Goal: Feedback & Contribution: Leave review/rating

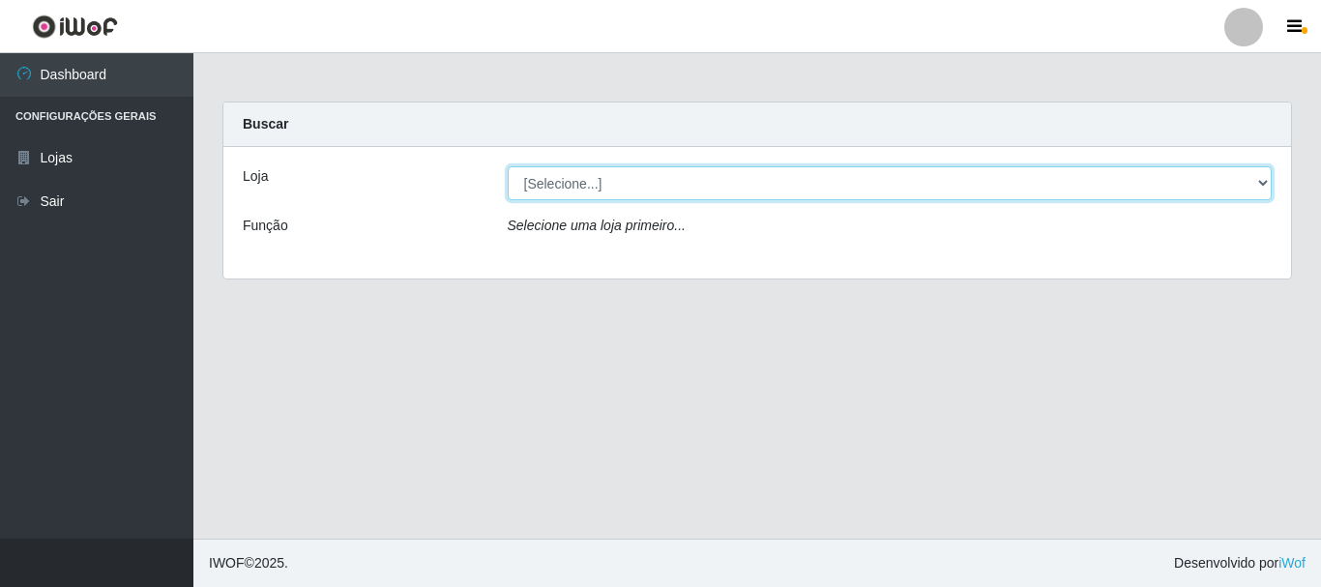
click at [1266, 181] on select "[Selecione...] Casatudo BR" at bounding box center [890, 183] width 765 height 34
select select "197"
click at [508, 166] on select "[Selecione...] Casatudo BR" at bounding box center [890, 183] width 765 height 34
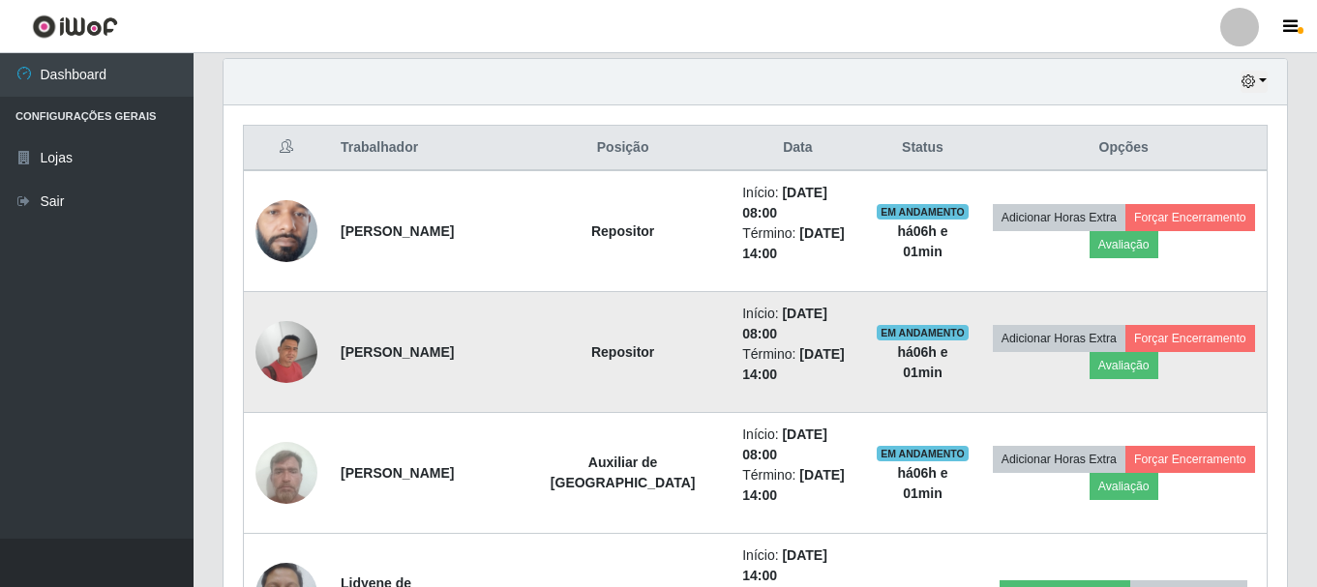
scroll to position [756, 0]
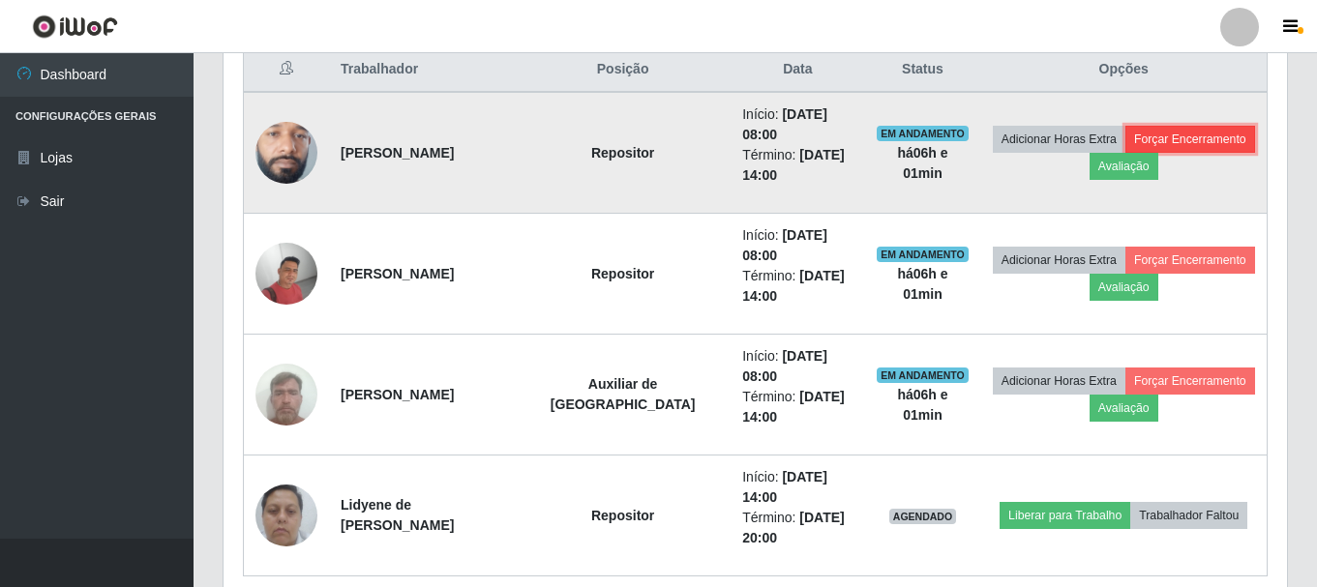
click at [1137, 134] on button "Forçar Encerramento" at bounding box center [1190, 139] width 130 height 27
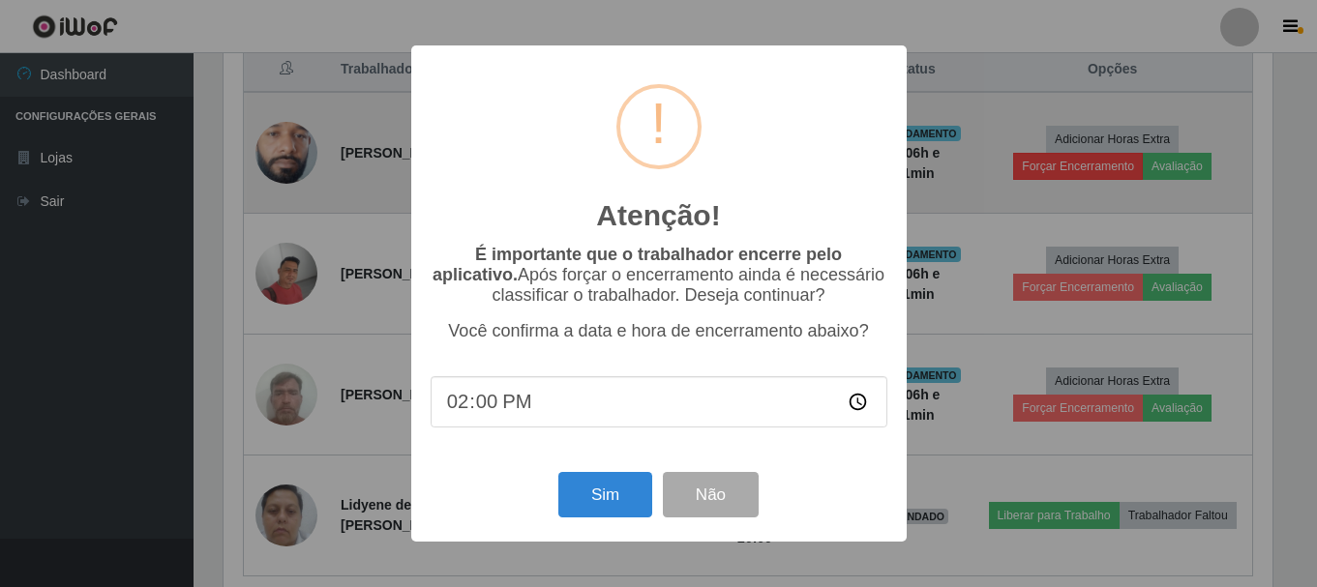
scroll to position [401, 1053]
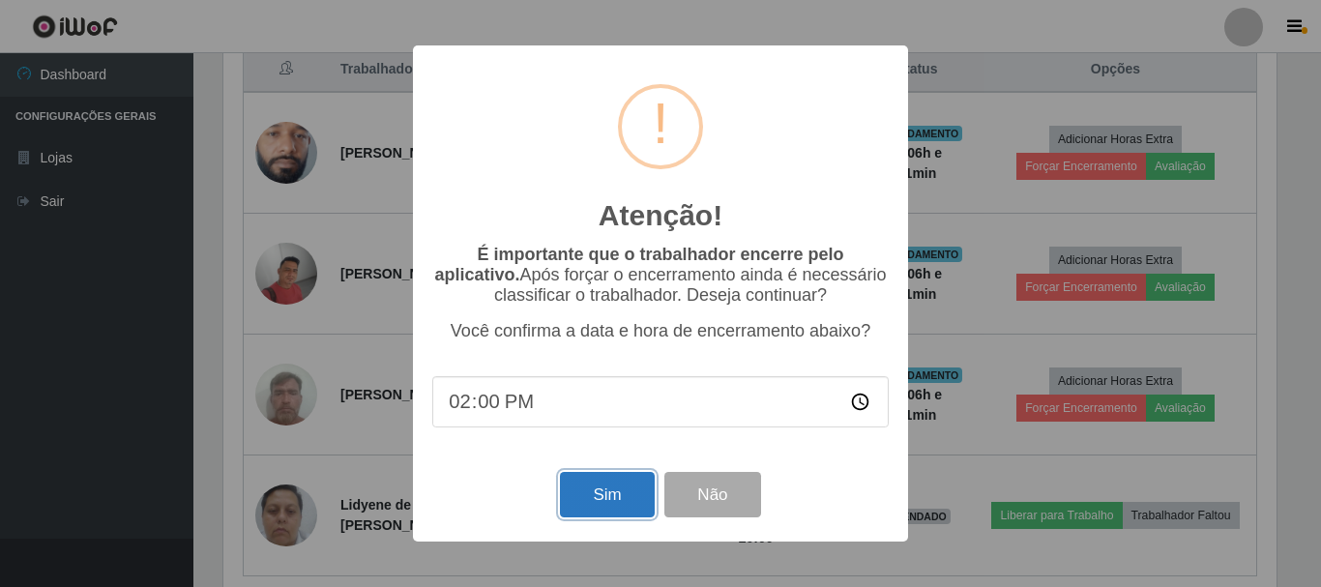
click at [614, 493] on button "Sim" at bounding box center [607, 494] width 94 height 45
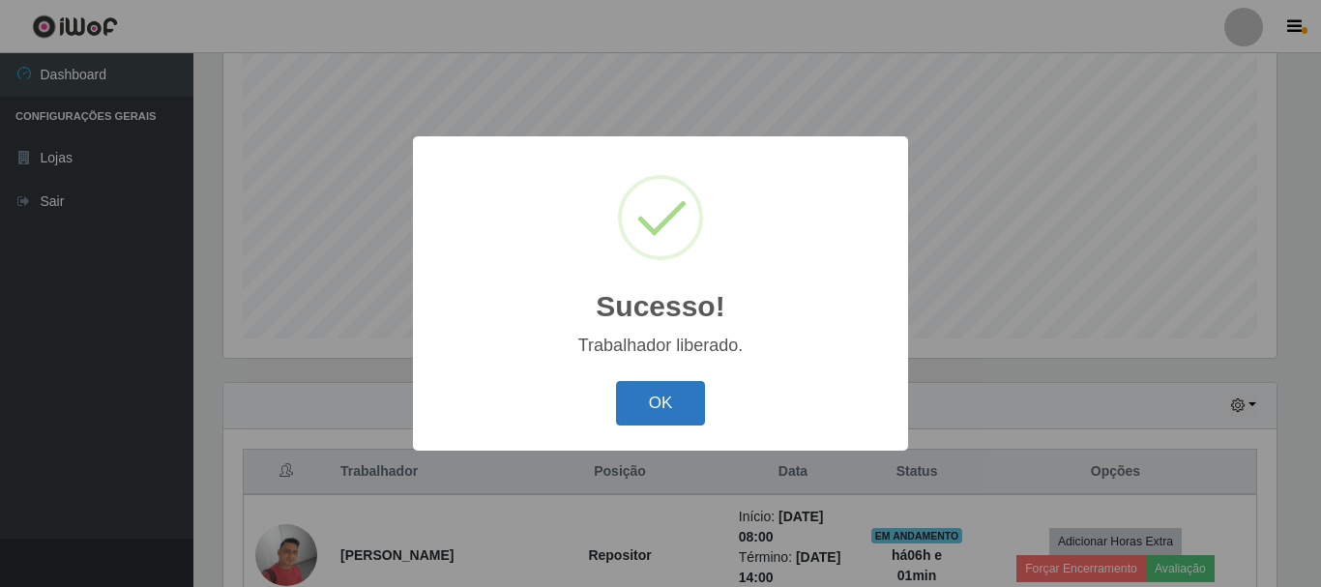
click at [647, 389] on button "OK" at bounding box center [661, 403] width 90 height 45
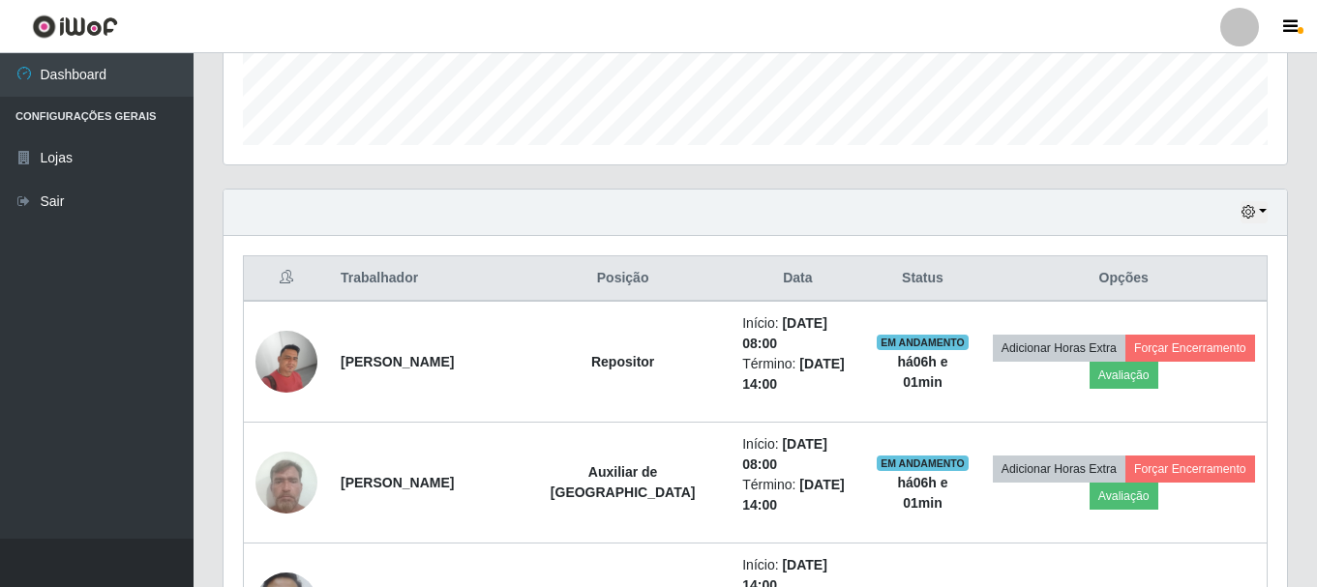
scroll to position [655, 0]
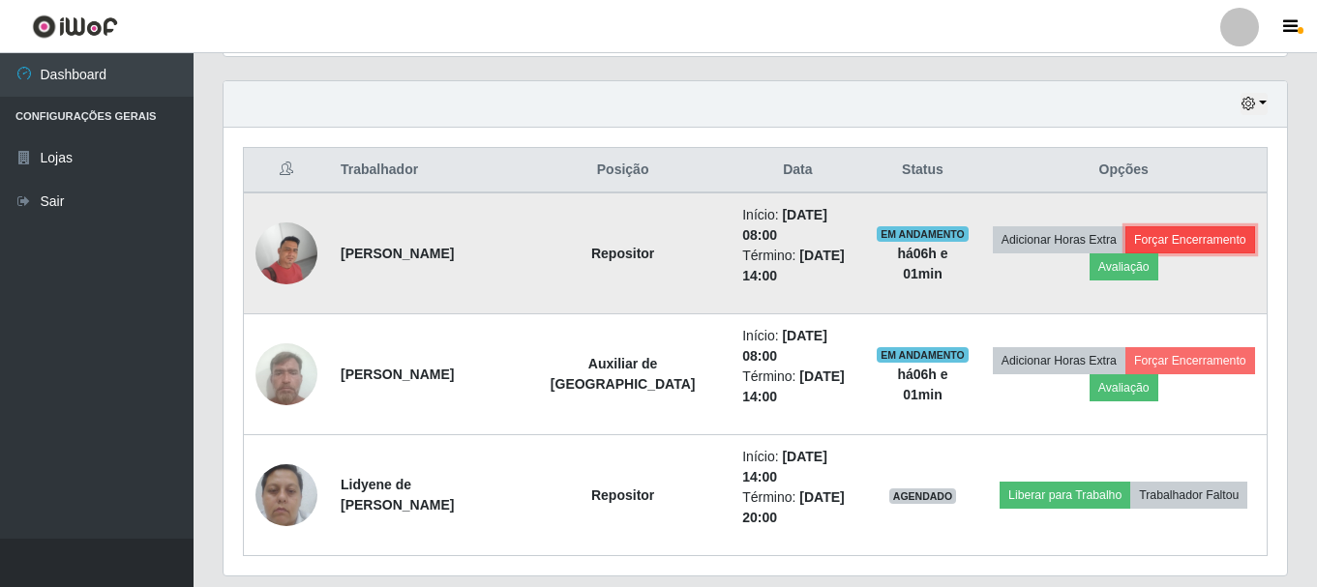
click at [1155, 227] on button "Forçar Encerramento" at bounding box center [1190, 239] width 130 height 27
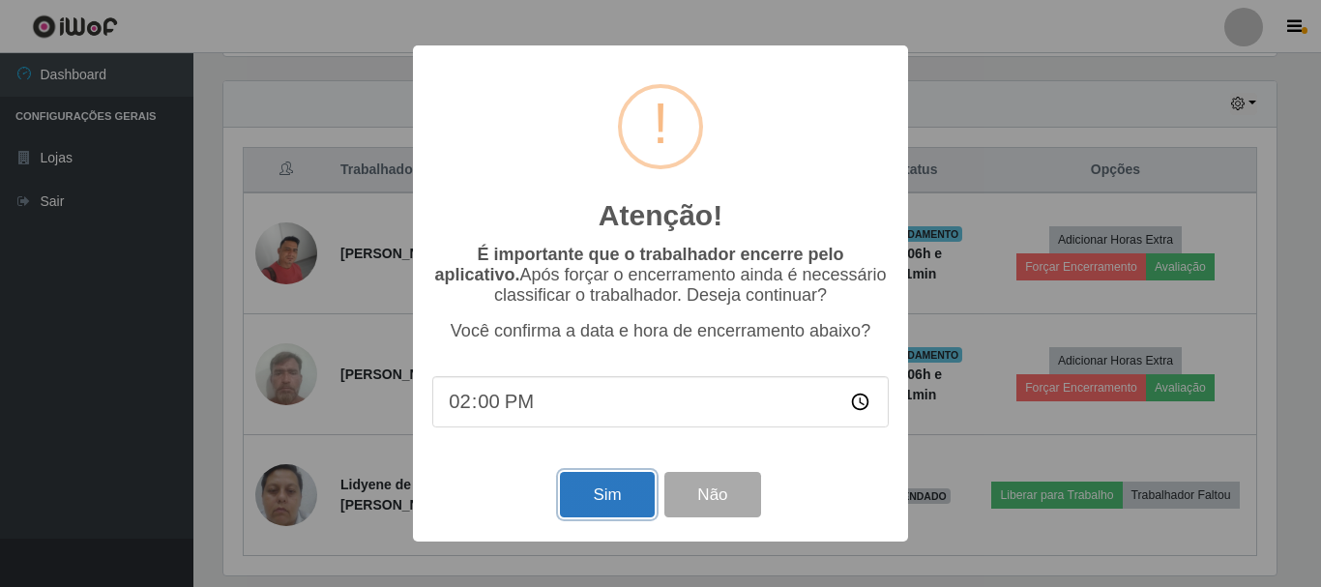
click at [573, 498] on button "Sim" at bounding box center [607, 494] width 94 height 45
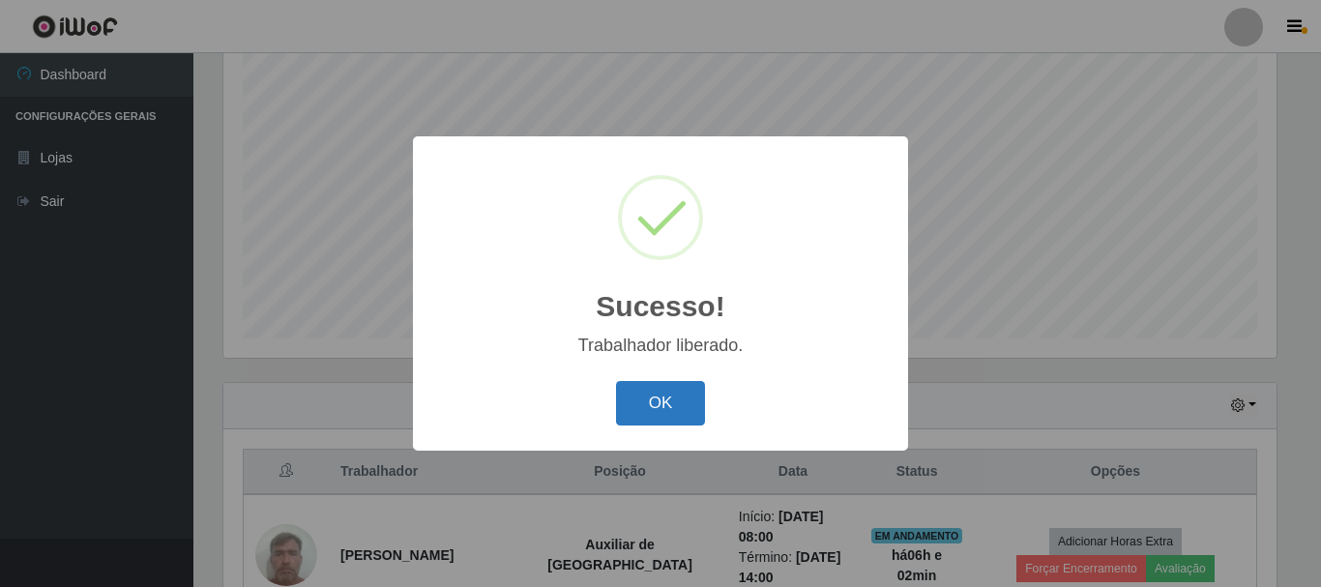
click at [626, 407] on button "OK" at bounding box center [661, 403] width 90 height 45
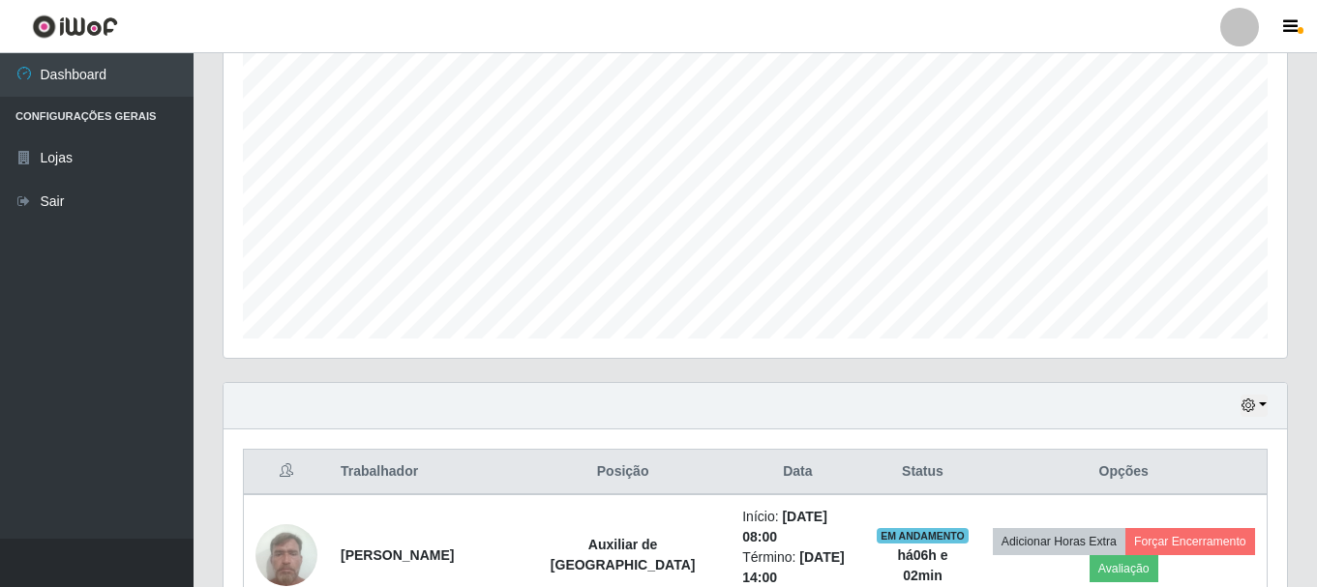
scroll to position [547, 0]
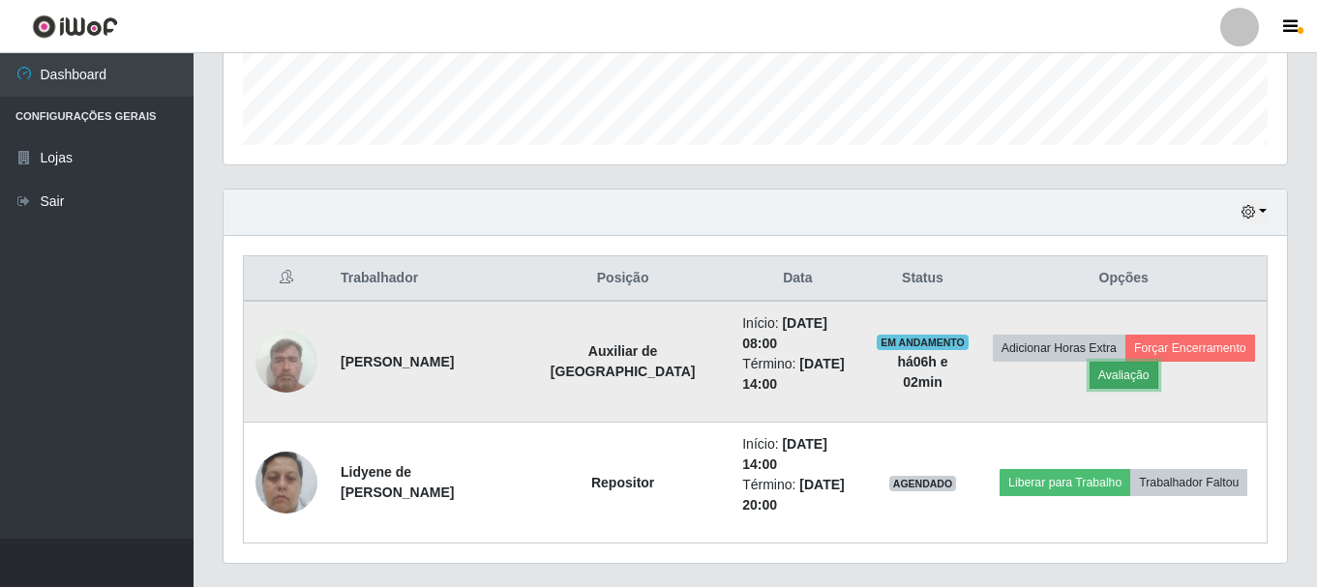
click at [1099, 370] on button "Avaliação" at bounding box center [1123, 375] width 69 height 27
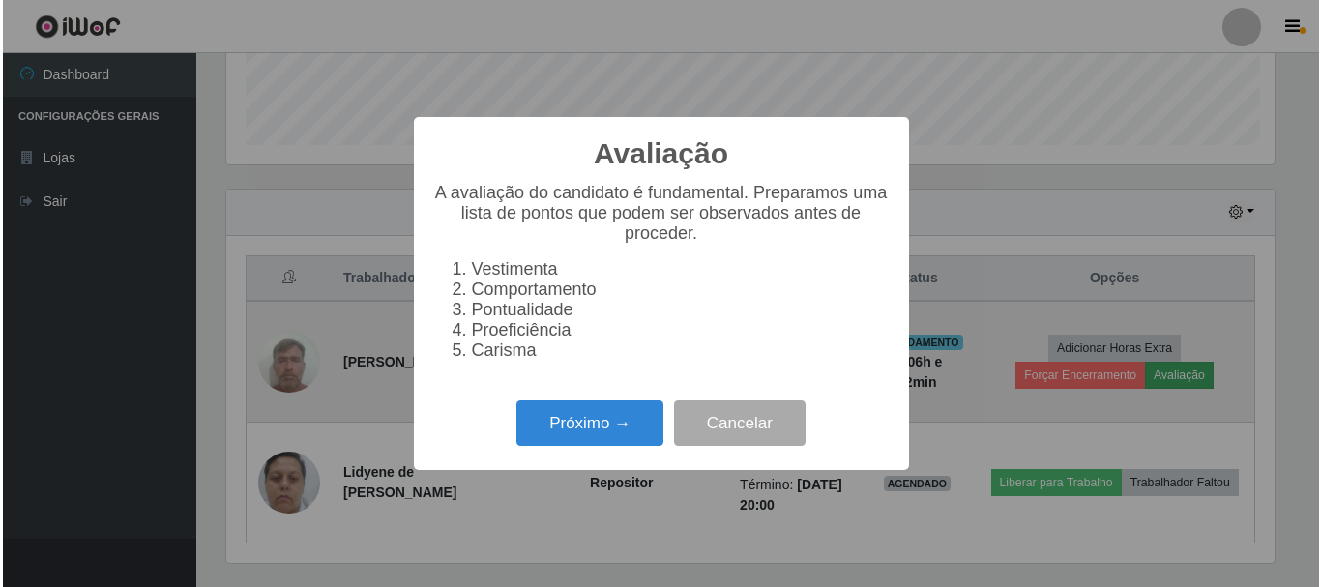
scroll to position [401, 1053]
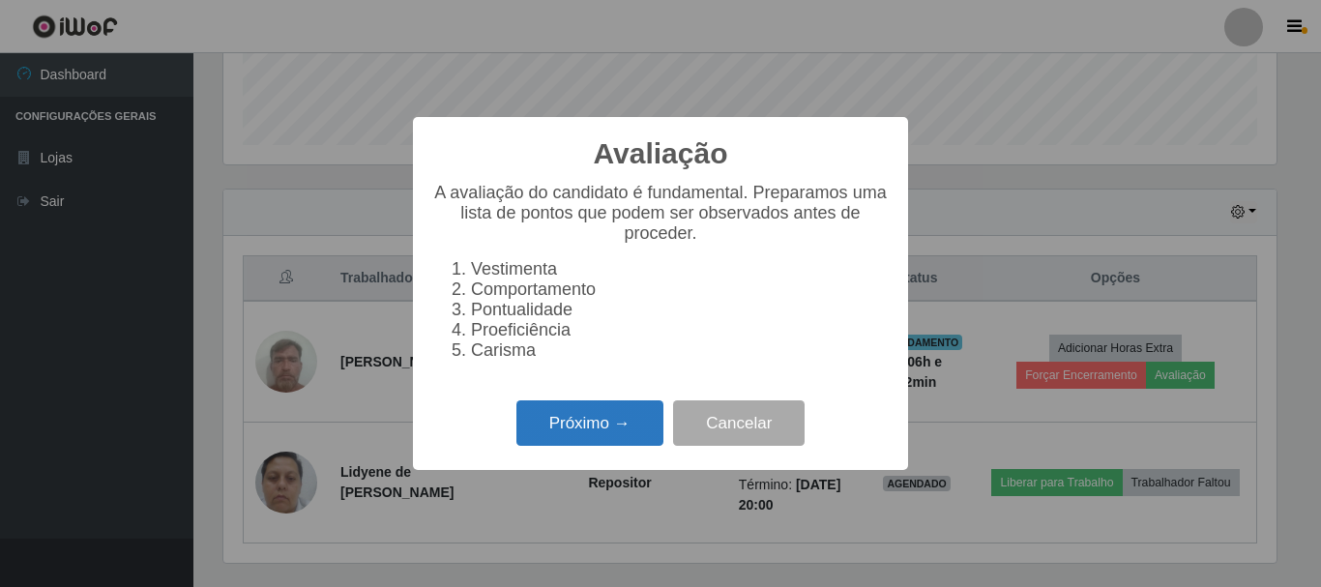
click at [578, 430] on button "Próximo →" at bounding box center [590, 422] width 147 height 45
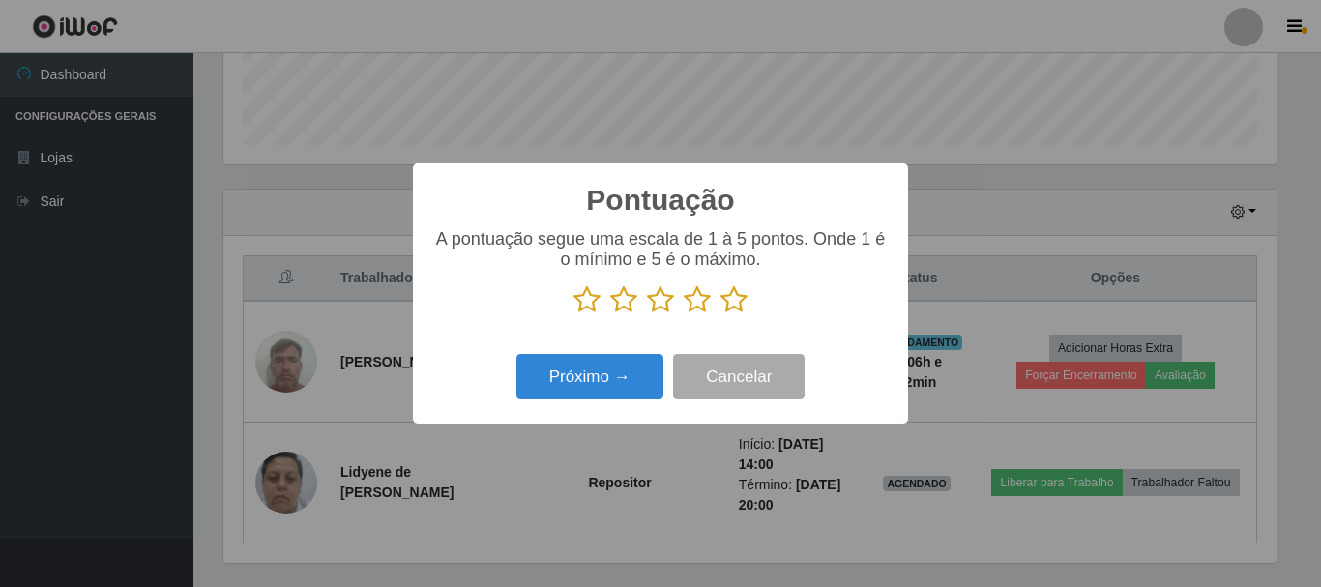
scroll to position [966952, 966300]
click at [586, 306] on icon at bounding box center [587, 299] width 27 height 29
click at [574, 314] on input "radio" at bounding box center [574, 314] width 0 height 0
click at [578, 377] on button "Próximo →" at bounding box center [590, 376] width 147 height 45
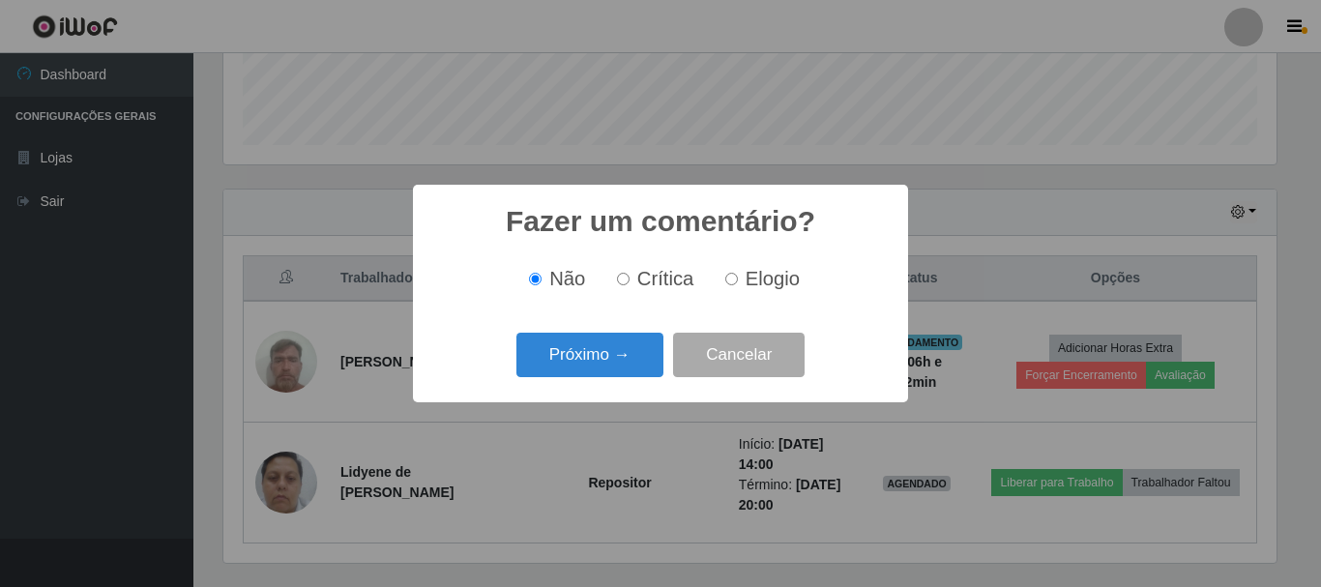
click at [629, 284] on input "Crítica" at bounding box center [623, 279] width 13 height 13
radio input "true"
click at [604, 352] on button "Próximo →" at bounding box center [590, 355] width 147 height 45
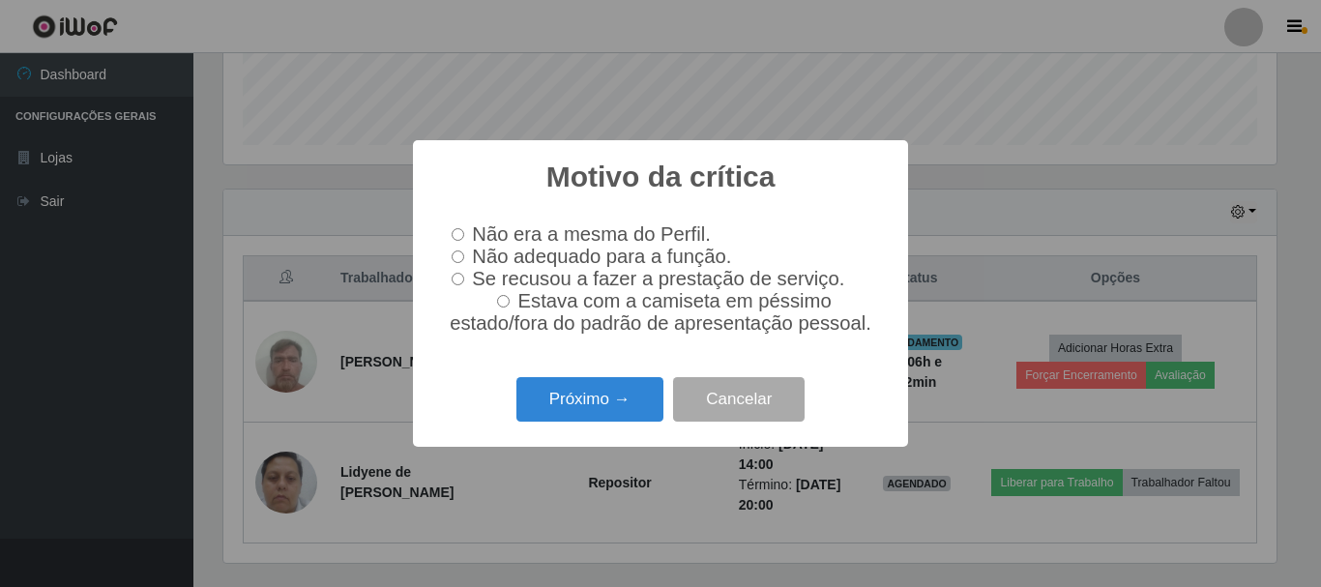
click at [459, 251] on input "Não adequado para a função." at bounding box center [458, 257] width 13 height 13
radio input "true"
click at [574, 404] on button "Próximo →" at bounding box center [590, 399] width 147 height 45
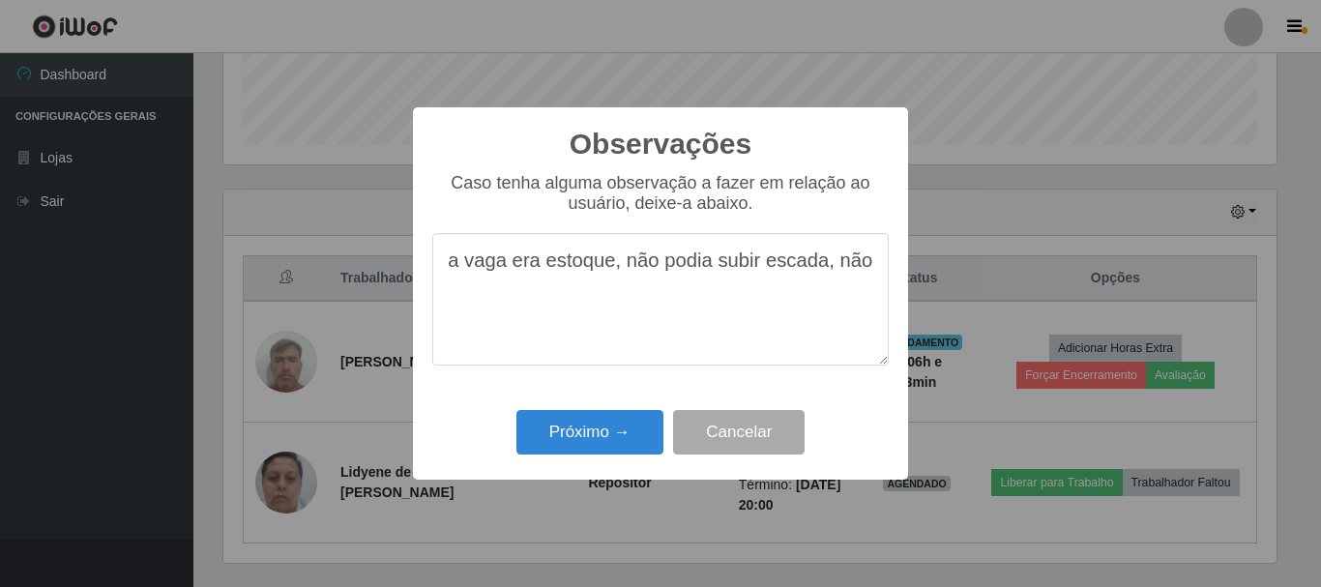
drag, startPoint x: 707, startPoint y: 267, endPoint x: 696, endPoint y: 261, distance: 13.0
click at [696, 261] on textarea "a vaga era estoque, não podia subir escada, não" at bounding box center [660, 299] width 457 height 133
click at [880, 270] on textarea "a vaga era estoque, não pode subir escada, não" at bounding box center [660, 299] width 457 height 133
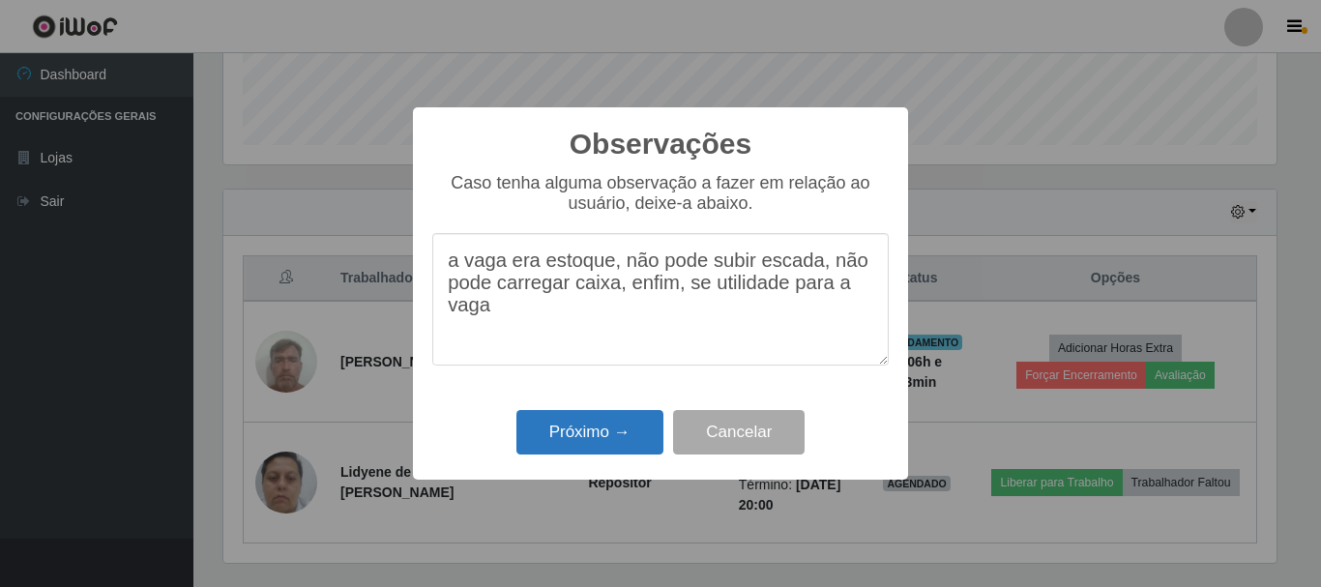
type textarea "a vaga era estoque, não pode subir escada, não pode carregar caixa, enfim, se u…"
click at [587, 436] on button "Próximo →" at bounding box center [590, 432] width 147 height 45
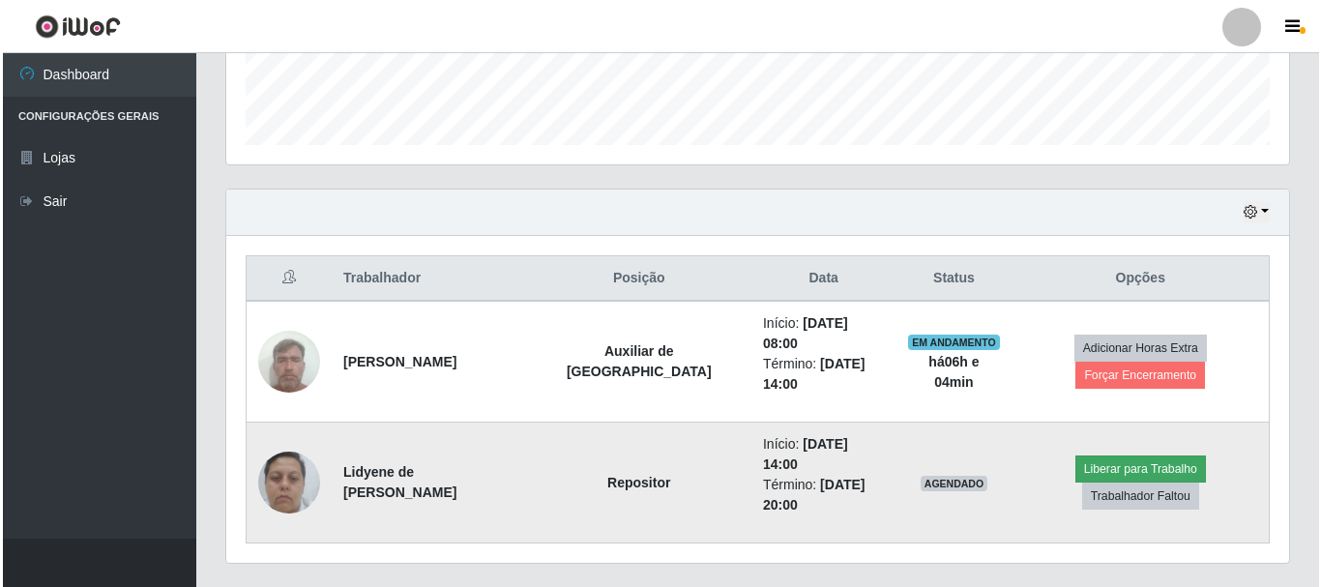
scroll to position [525, 0]
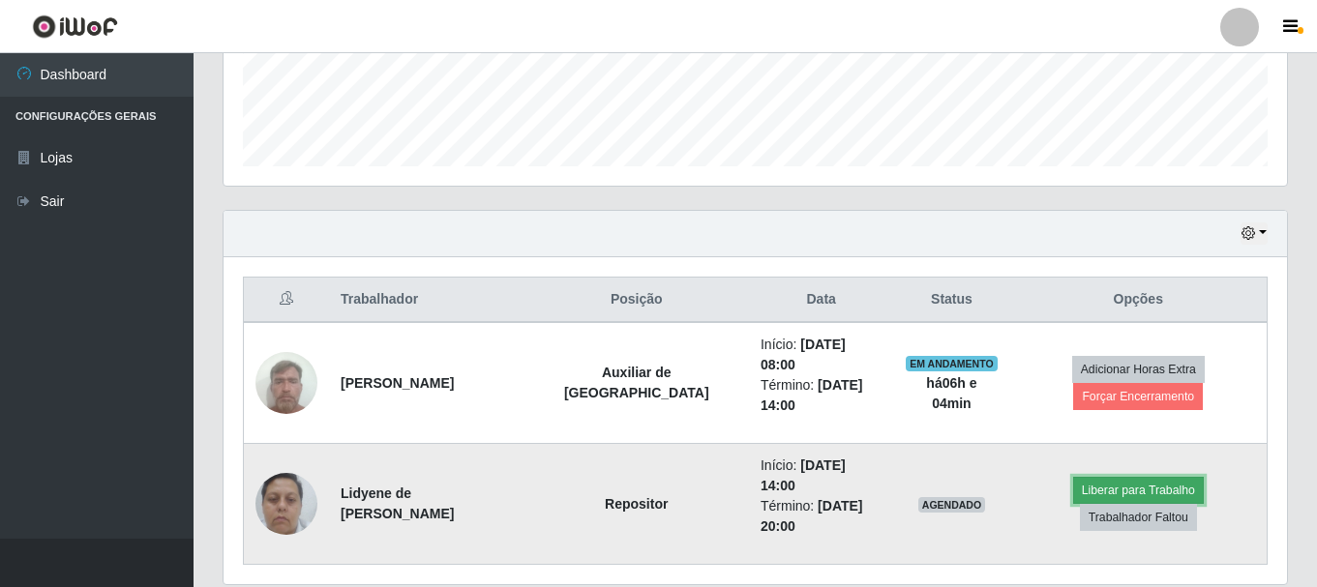
click at [1076, 477] on button "Liberar para Trabalho" at bounding box center [1138, 490] width 131 height 27
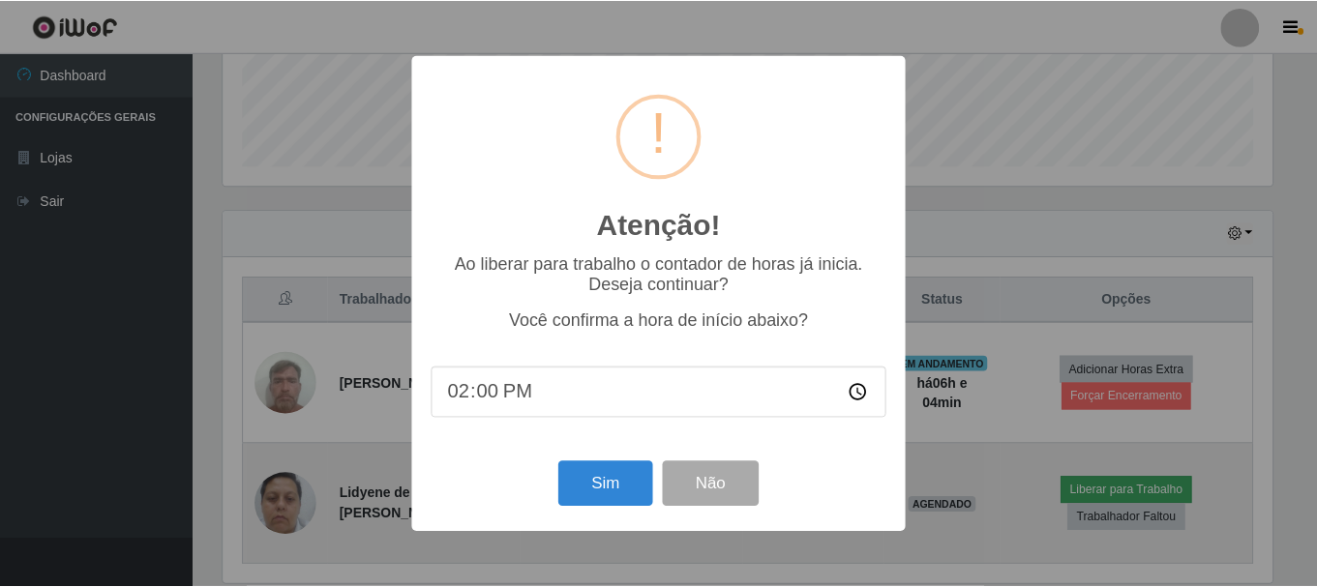
scroll to position [401, 1053]
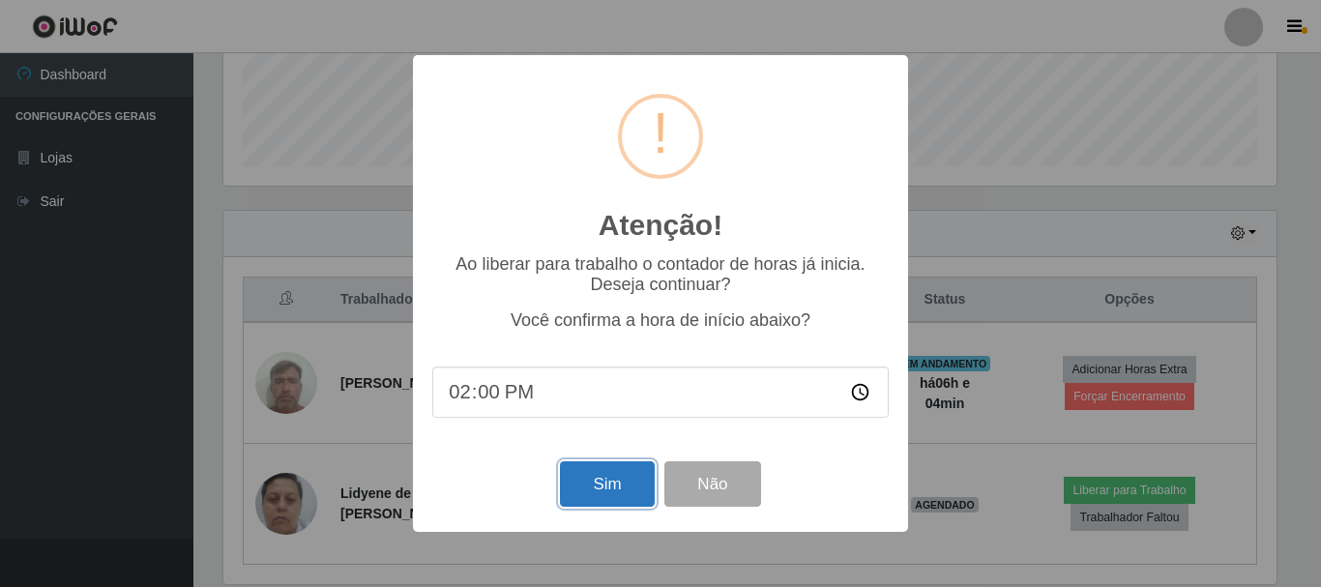
click at [625, 491] on button "Sim" at bounding box center [607, 483] width 94 height 45
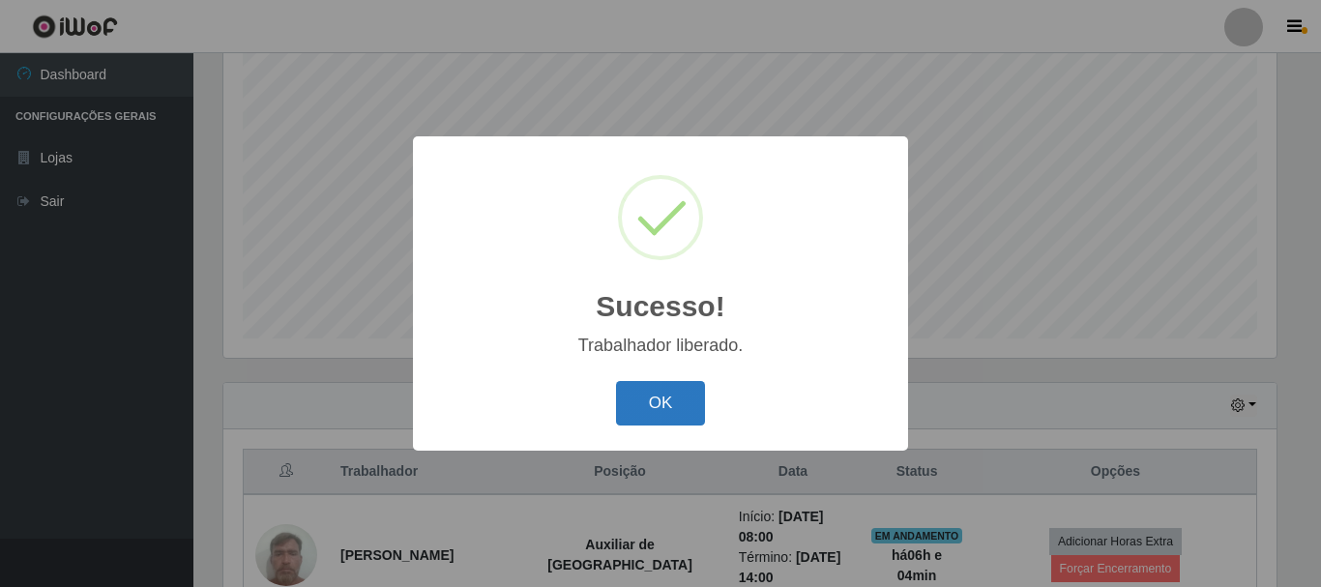
click at [680, 401] on button "OK" at bounding box center [661, 403] width 90 height 45
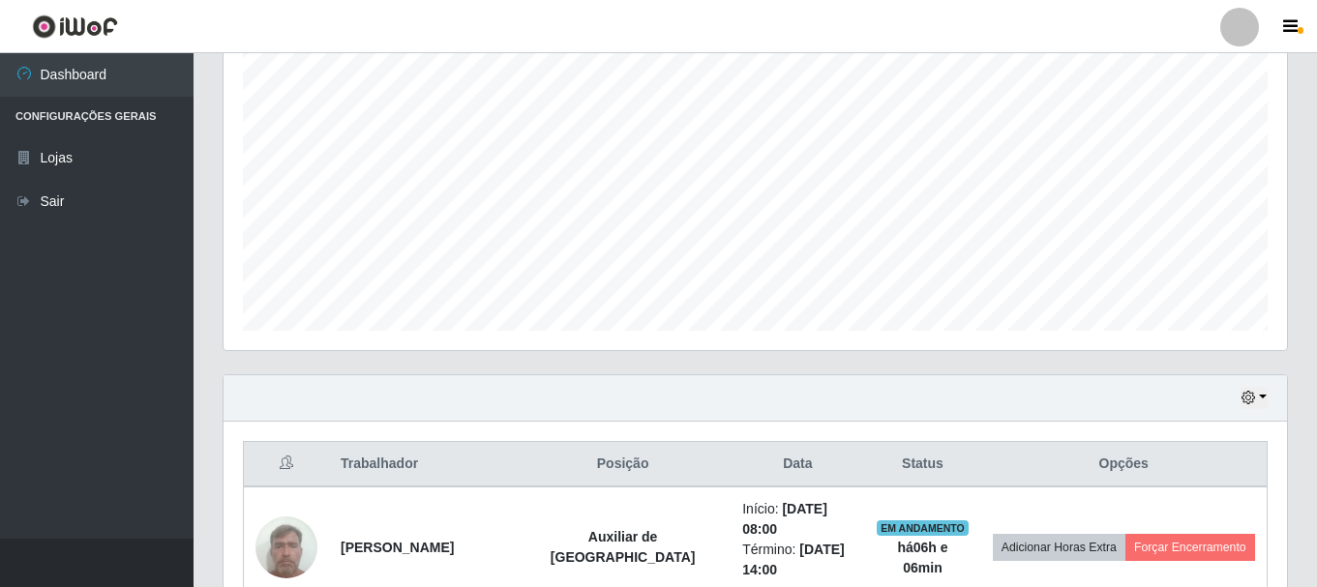
scroll to position [554, 0]
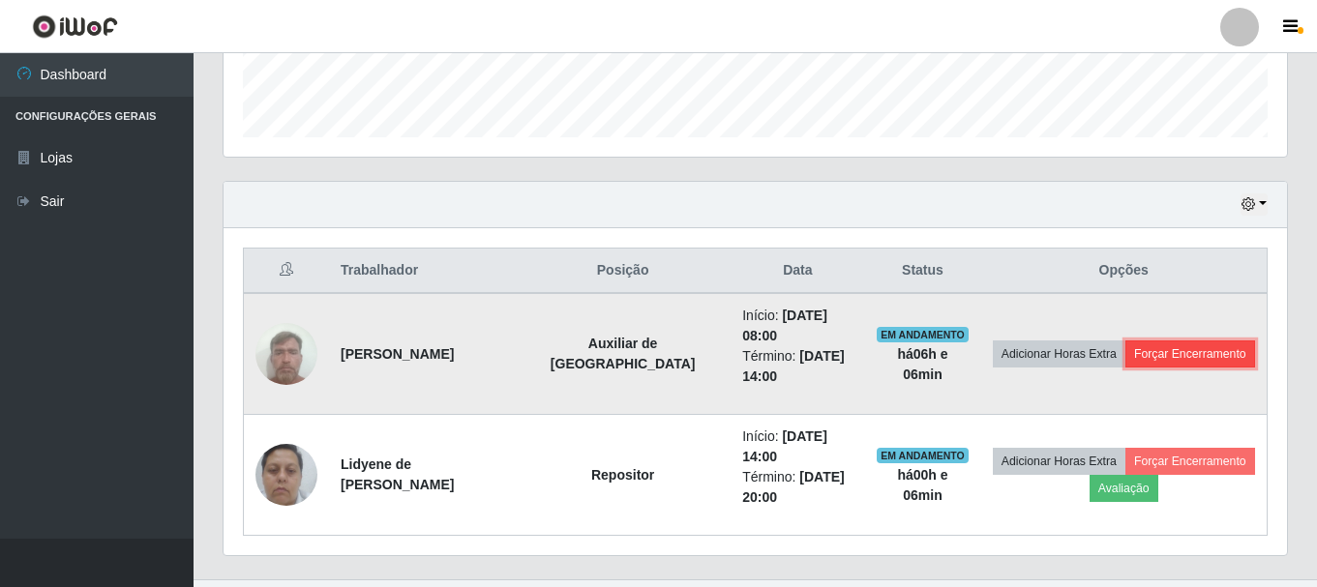
click at [1129, 344] on button "Forçar Encerramento" at bounding box center [1190, 354] width 130 height 27
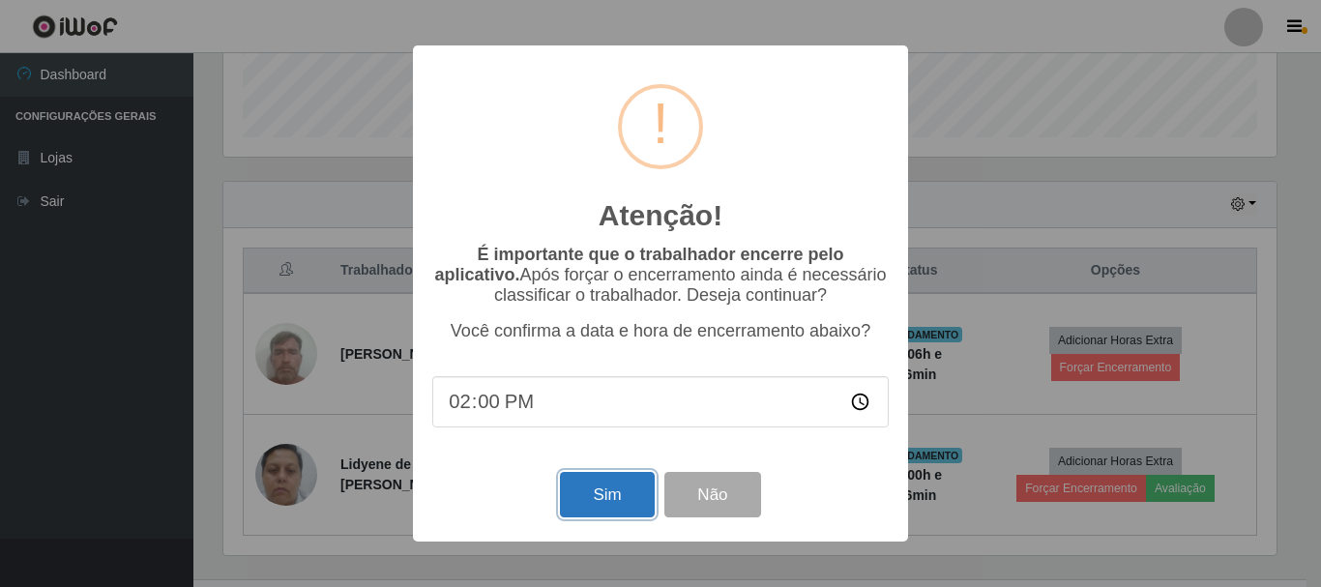
click at [638, 509] on button "Sim" at bounding box center [607, 494] width 94 height 45
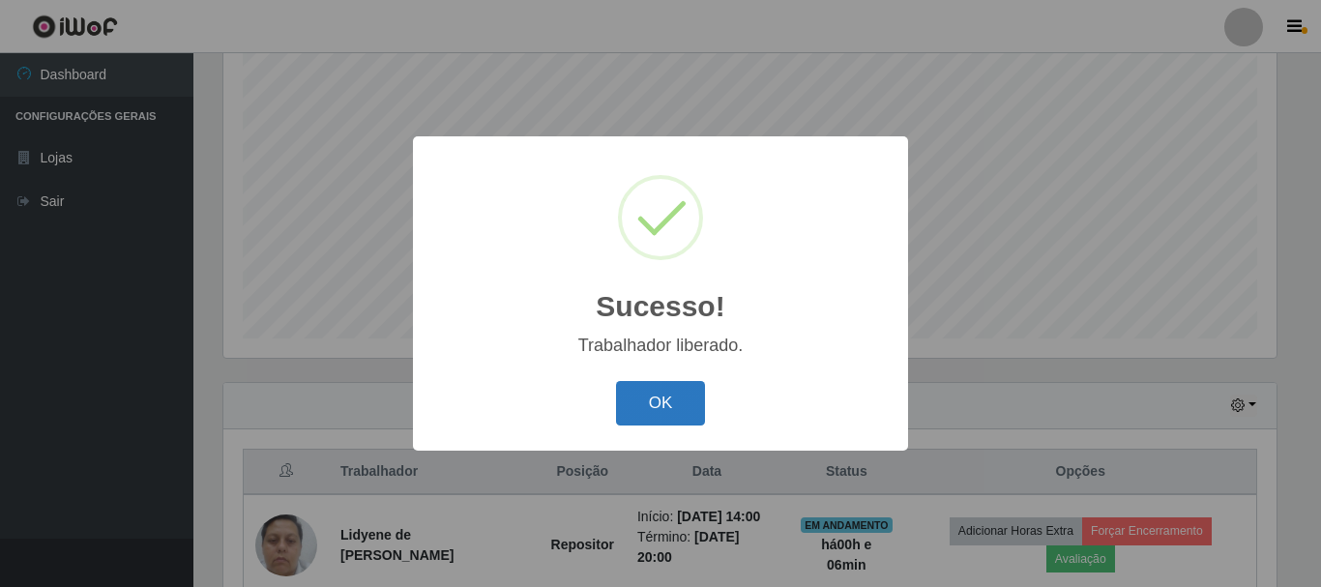
click at [682, 401] on button "OK" at bounding box center [661, 403] width 90 height 45
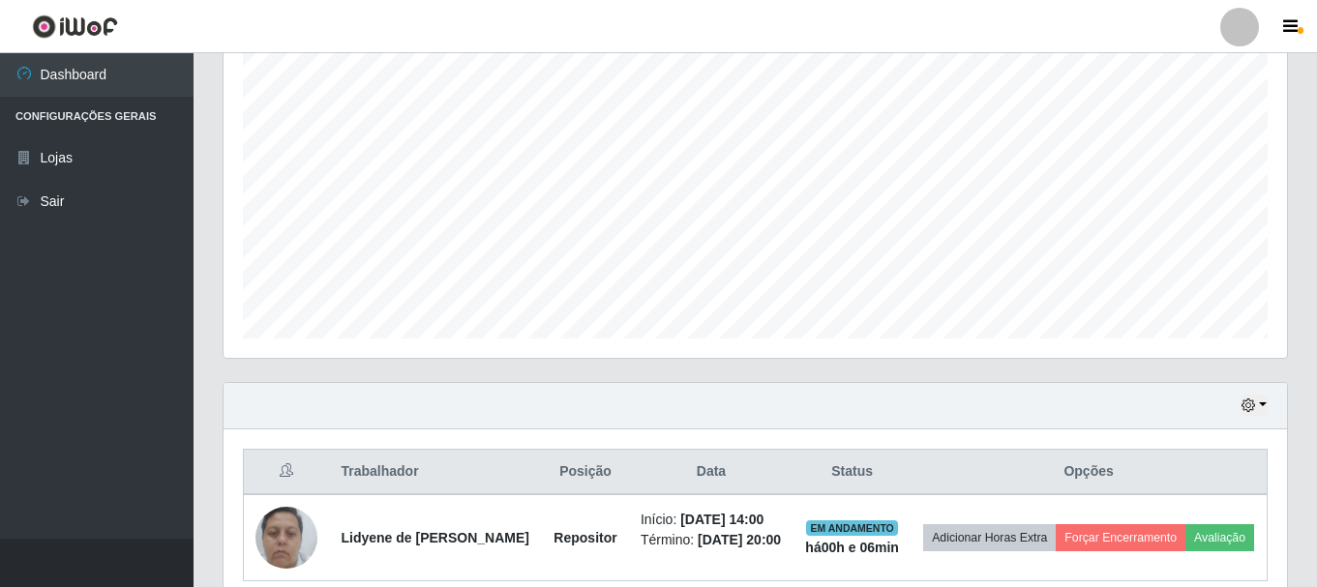
scroll to position [439, 0]
